Goal: Transaction & Acquisition: Purchase product/service

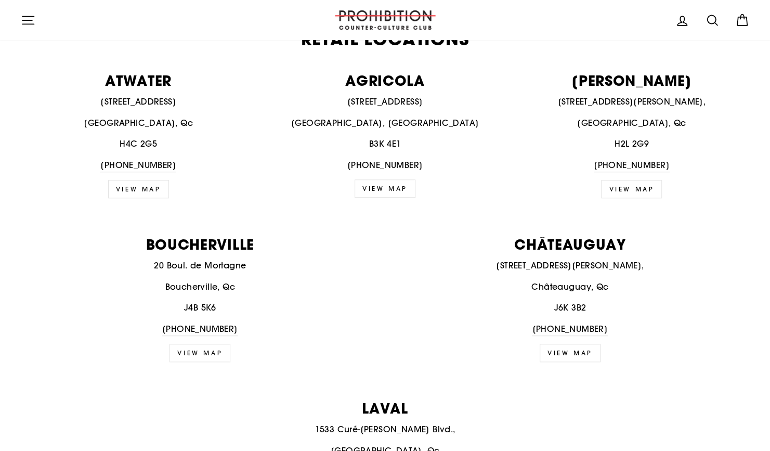
scroll to position [423, 0]
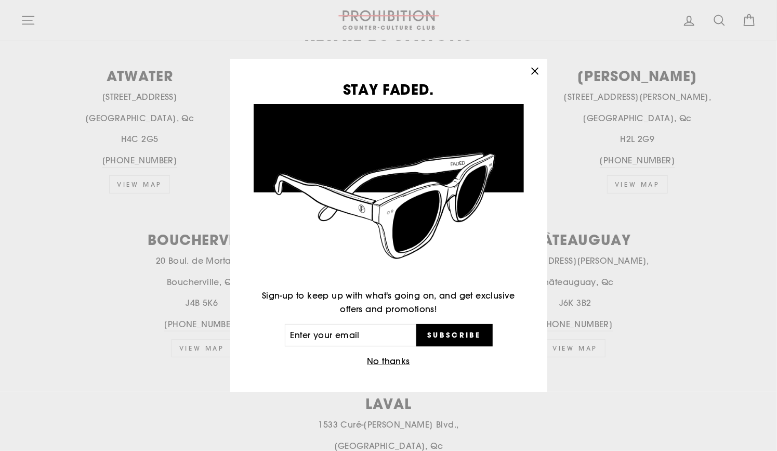
click at [531, 60] on button ""Close (esc)"" at bounding box center [535, 71] width 25 height 25
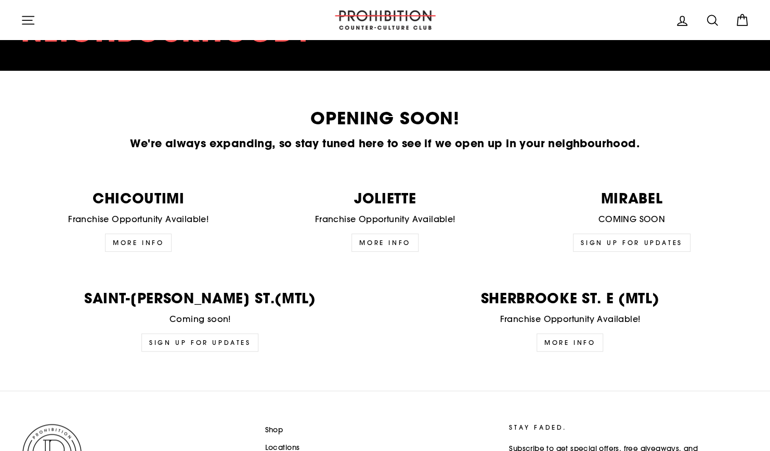
scroll to position [2543, 0]
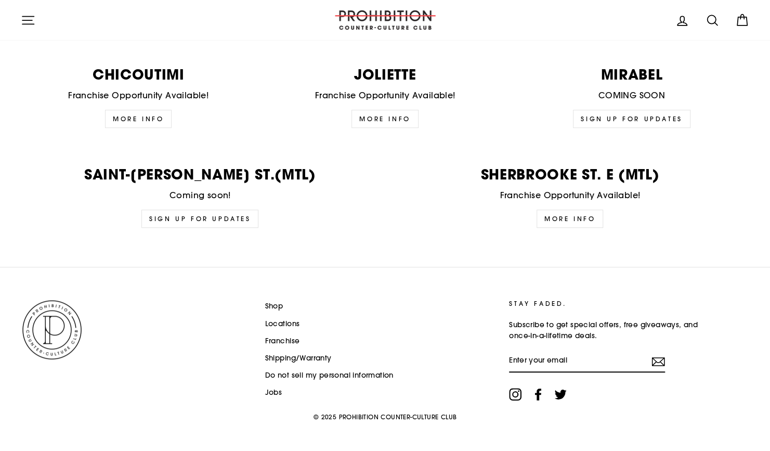
click at [279, 299] on link "Shop" at bounding box center [274, 307] width 18 height 16
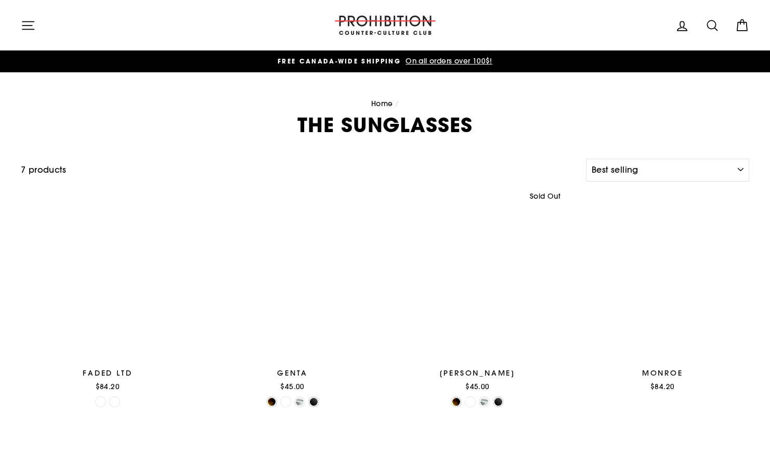
select select "best-selling"
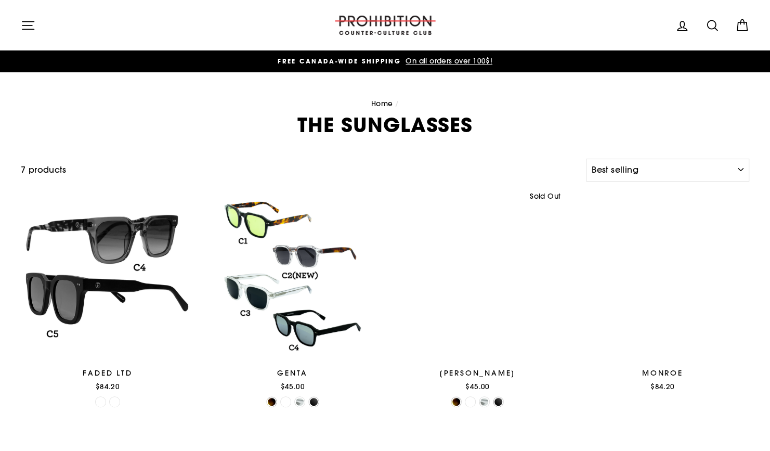
click at [279, 297] on div at bounding box center [293, 276] width 174 height 174
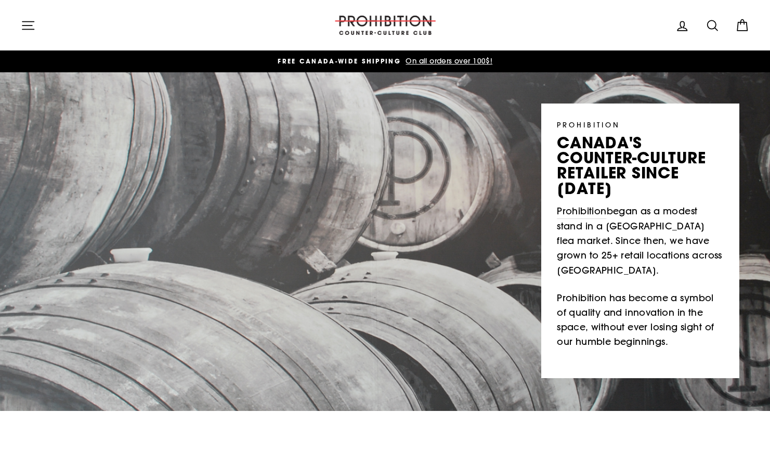
click at [37, 22] on button "Site navigation" at bounding box center [28, 25] width 27 height 22
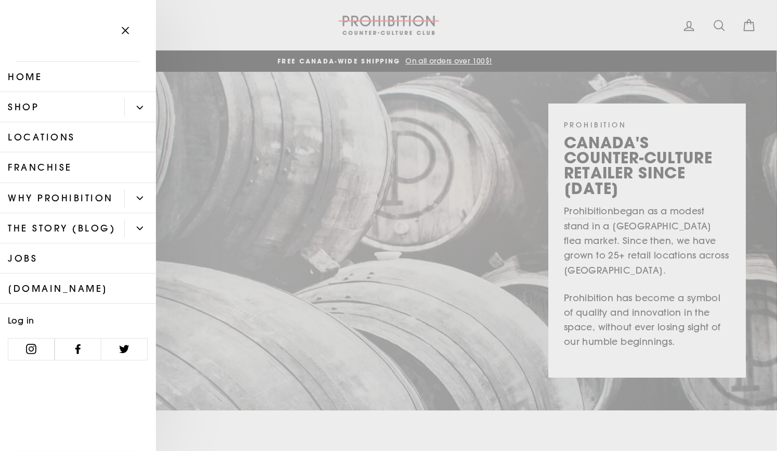
click at [136, 105] on button "Primary" at bounding box center [140, 107] width 32 height 18
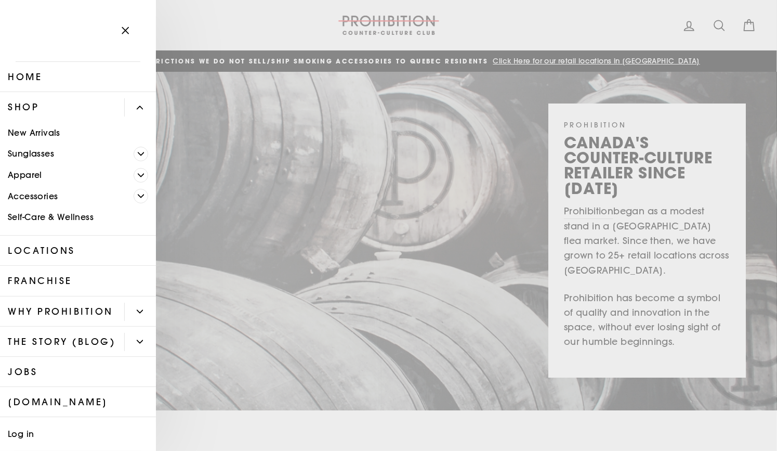
click at [138, 196] on icon "Primary" at bounding box center [141, 196] width 6 height 6
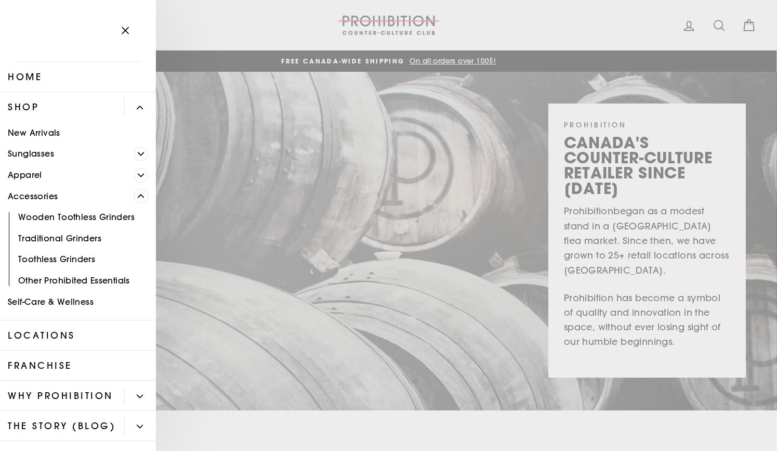
click at [138, 196] on icon "Primary" at bounding box center [141, 196] width 6 height 3
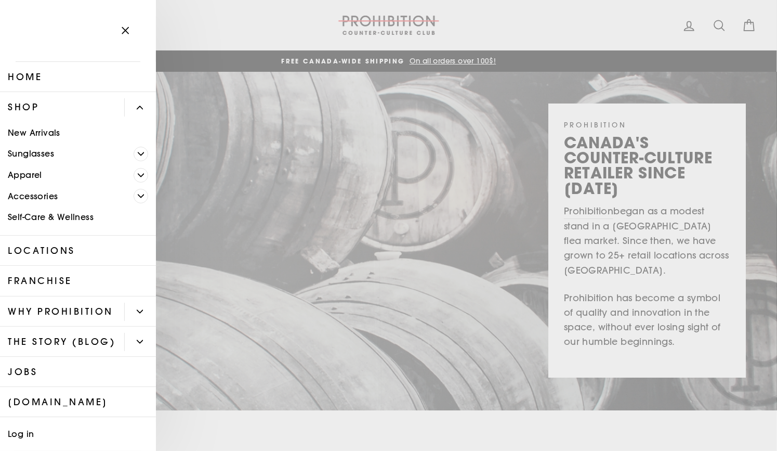
click at [138, 174] on icon "Primary" at bounding box center [141, 175] width 6 height 6
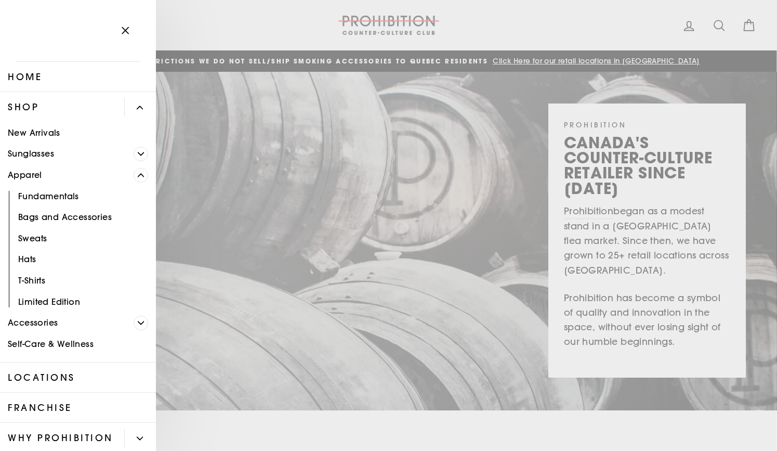
click at [134, 157] on span "Primary" at bounding box center [141, 154] width 15 height 15
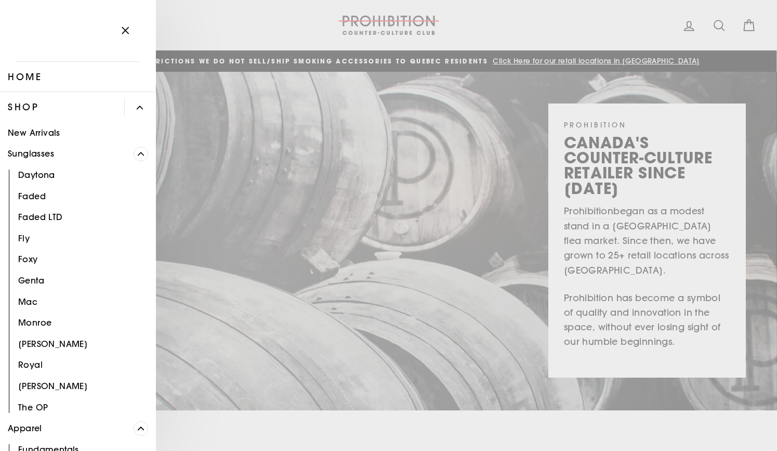
click at [134, 157] on span "Primary" at bounding box center [141, 154] width 15 height 15
